Goal: Information Seeking & Learning: Understand process/instructions

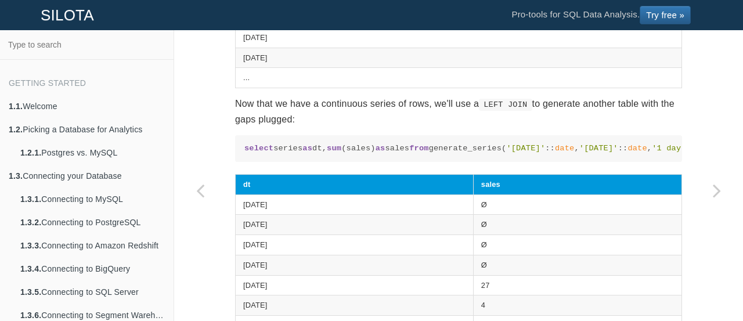
scroll to position [1045, 0]
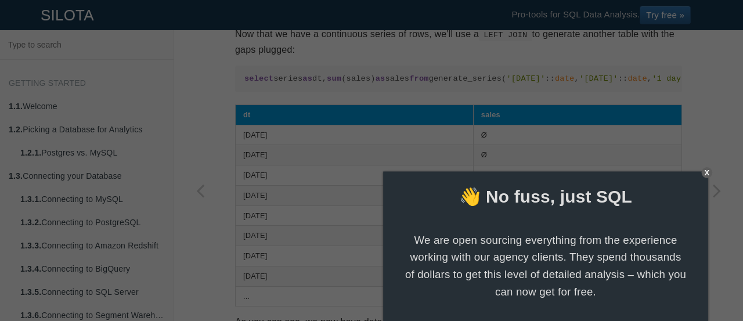
click at [436, 164] on div at bounding box center [371, 160] width 743 height 321
click at [702, 173] on div "X" at bounding box center [707, 172] width 11 height 11
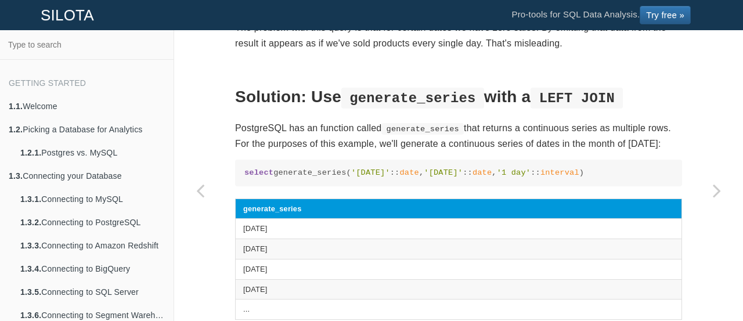
scroll to position [767, 0]
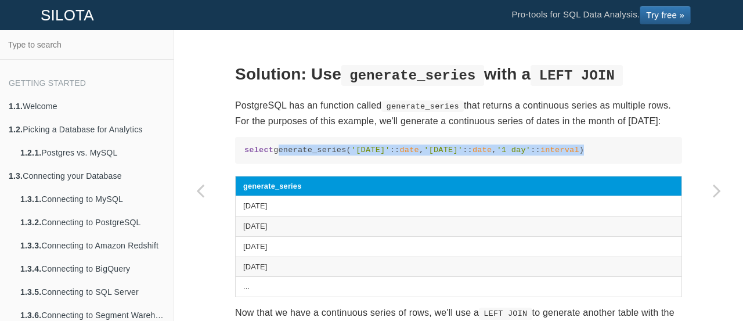
drag, startPoint x: 633, startPoint y: 171, endPoint x: 279, endPoint y: 172, distance: 353.7
click at [279, 156] on code "select generate_series( '[DATE]' :: date , '[DATE]' :: date , '1 day' :: interv…" at bounding box center [459, 150] width 429 height 11
copy code "generate_series( '[DATE]' :: date , '[DATE]' :: date , '1 day' :: interval )"
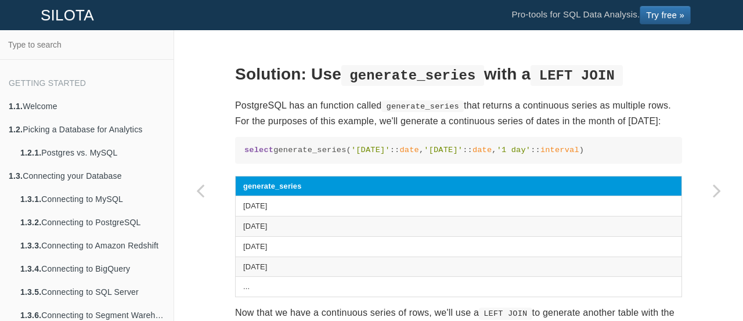
click at [384, 109] on section "SQL Recipes Data Cleansing Filling Missing Data & Plugging Gaps by Generating a…" at bounding box center [458, 316] width 447 height 2025
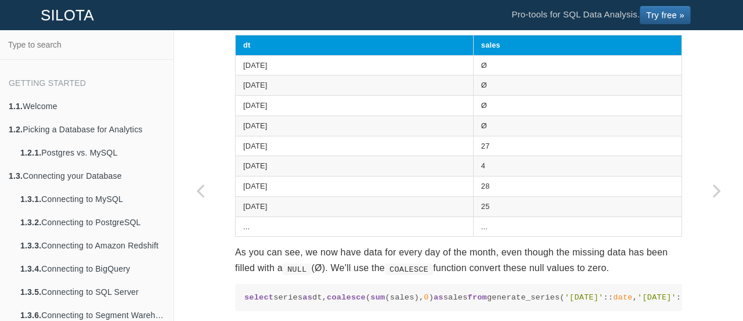
scroll to position [1045, 0]
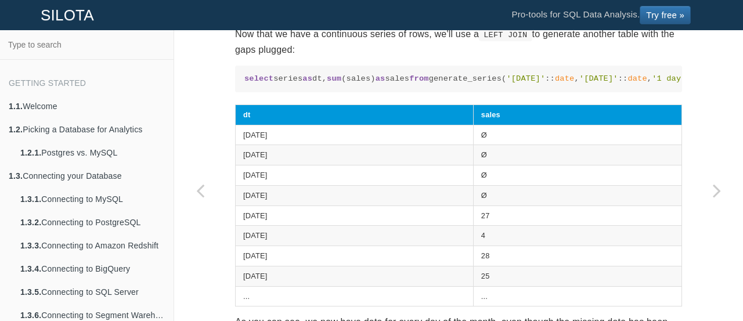
drag, startPoint x: 678, startPoint y: 119, endPoint x: 243, endPoint y: 122, distance: 434.4
click at [243, 93] on pre "select series as dt, sum (sales) as sales from generate_series( '[DATE]' :: dat…" at bounding box center [458, 79] width 447 height 27
copy code "from generate_series( '[DATE]' :: date , '[DATE]' :: date , '1 day' :: interval…"
click at [285, 84] on code "select series as dt, sum (sales) as sales from generate_series( '[DATE]' :: dat…" at bounding box center [459, 78] width 429 height 11
drag, startPoint x: 269, startPoint y: 123, endPoint x: 686, endPoint y: 124, distance: 417.0
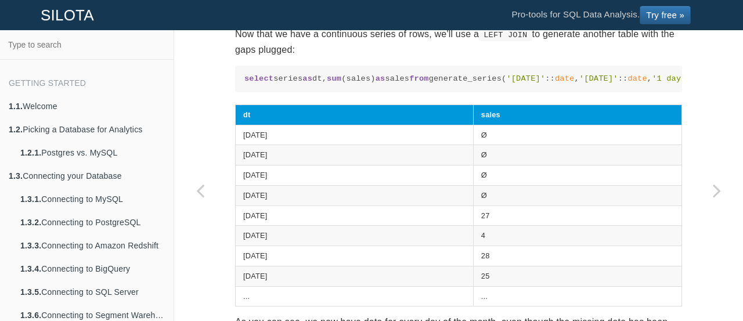
click at [682, 93] on pre "select series as dt, sum (sales) as sales from generate_series( '[DATE]' :: dat…" at bounding box center [458, 79] width 447 height 27
copy code "generate_series( '[DATE]' :: date , '[DATE]' :: date , '1 day' :: interval ) as…"
click at [480, 151] on section "SQL Recipes Data Cleansing Filling Missing Data & Plugging Gaps by Generating a…" at bounding box center [458, 37] width 447 height 2025
drag, startPoint x: 700, startPoint y: 126, endPoint x: 736, endPoint y: 123, distance: 36.2
click at [682, 93] on pre "select series as dt, sum (sales) as sales from generate_series( '[DATE]' :: dat…" at bounding box center [458, 79] width 447 height 27
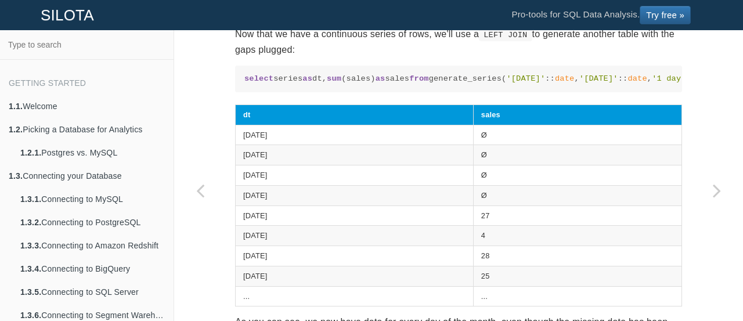
click at [627, 84] on code "select series as dt, sum (sales) as sales from generate_series( '[DATE]' :: dat…" at bounding box center [459, 78] width 429 height 11
click at [327, 83] on span "sum" at bounding box center [334, 78] width 15 height 9
click at [315, 84] on code "select series as dt, sum (sales) as sales from generate_series( '[DATE]' :: dat…" at bounding box center [459, 78] width 429 height 11
click at [348, 84] on code "select series as dt, sum (sales) as sales from generate_series( '[DATE]' :: dat…" at bounding box center [459, 78] width 429 height 11
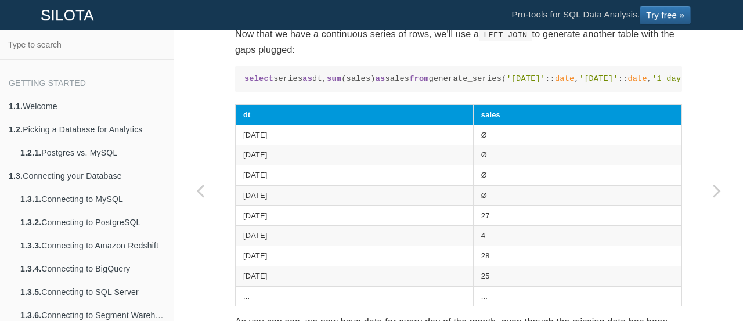
click at [360, 84] on code "select series as dt, sum (sales) as sales from generate_series( '[DATE]' :: dat…" at bounding box center [459, 78] width 429 height 11
click at [319, 84] on code "select series as dt, sum (sales) as sales from generate_series( '[DATE]' :: dat…" at bounding box center [459, 78] width 429 height 11
click at [307, 84] on code "select series as dt, sum (sales) as sales from generate_series( '[DATE]' :: dat…" at bounding box center [459, 78] width 429 height 11
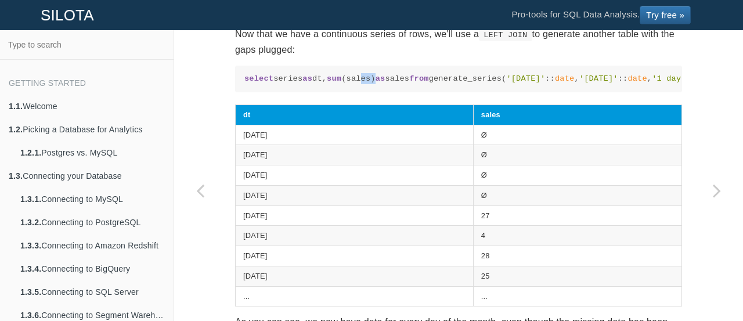
drag, startPoint x: 325, startPoint y: 110, endPoint x: 360, endPoint y: 110, distance: 34.3
click at [356, 84] on code "select series as dt, sum (sales) as sales from generate_series( '[DATE]' :: dat…" at bounding box center [459, 78] width 429 height 11
click at [372, 84] on code "select series as dt, sum (sales) as sales from generate_series( '[DATE]' :: dat…" at bounding box center [459, 78] width 429 height 11
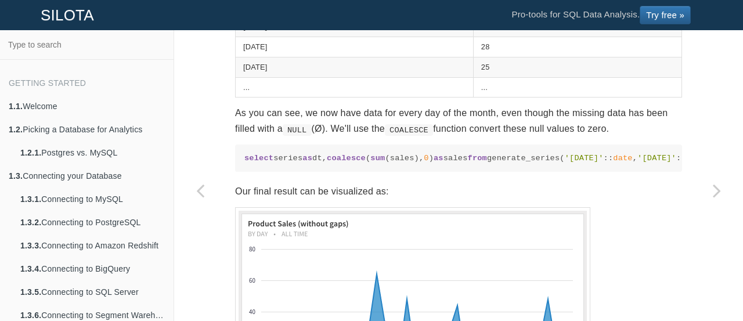
scroll to position [1394, 0]
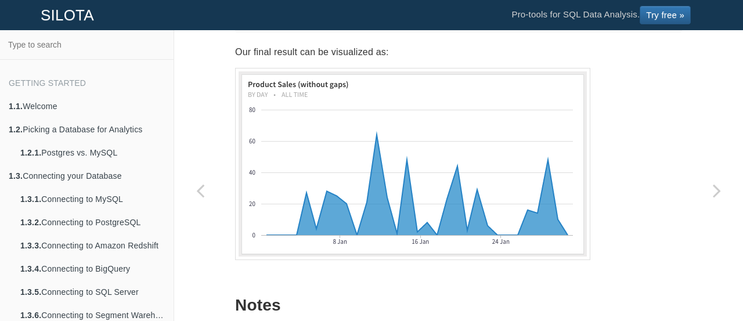
click at [327, 23] on span "coalesce" at bounding box center [346, 19] width 39 height 9
copy code "coalesce"
drag, startPoint x: 283, startPoint y: 82, endPoint x: 295, endPoint y: 100, distance: 22.2
